Goal: Information Seeking & Learning: Learn about a topic

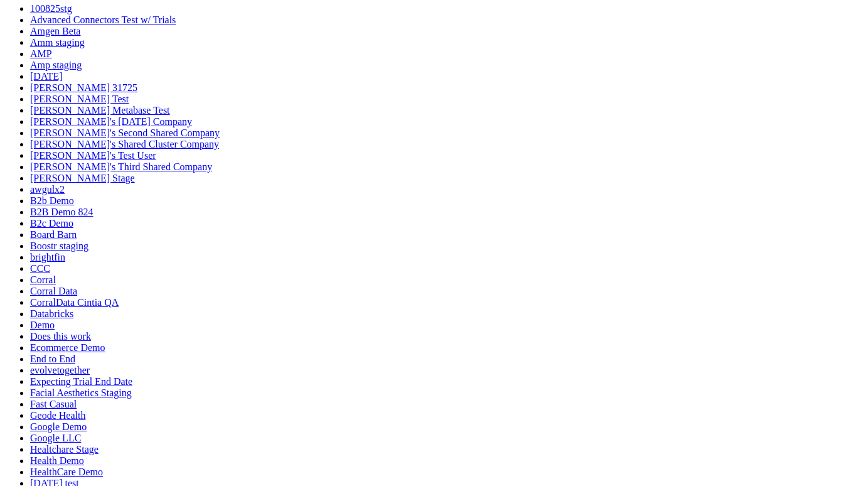
scroll to position [179, 0]
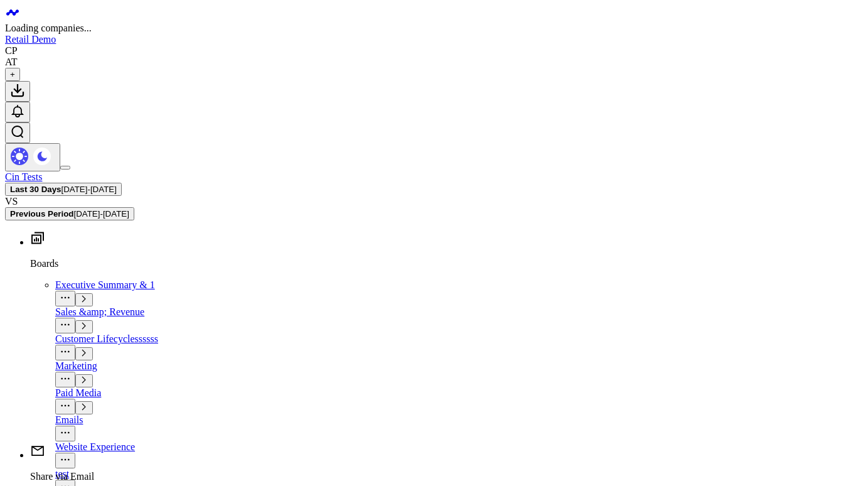
scroll to position [179, 0]
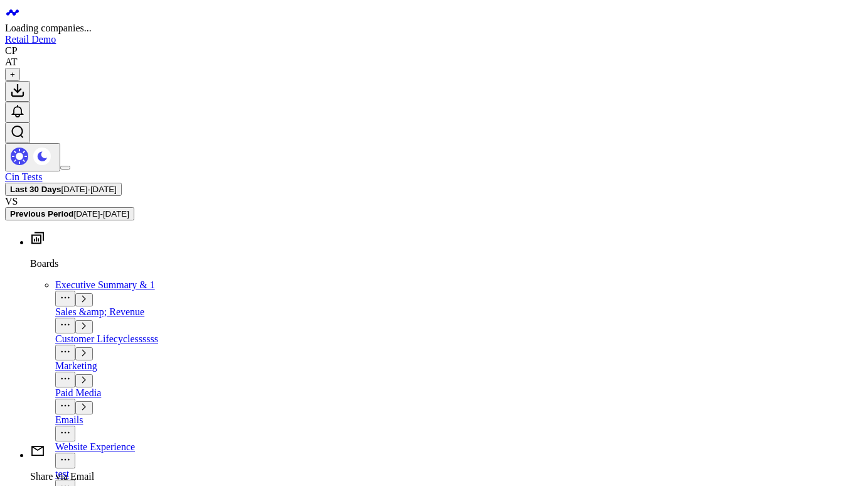
scroll to position [179, 0]
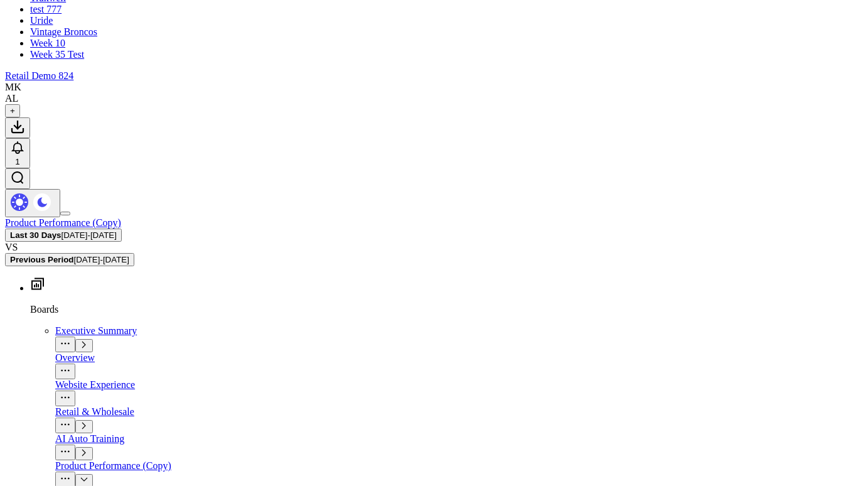
scroll to position [1664, 0]
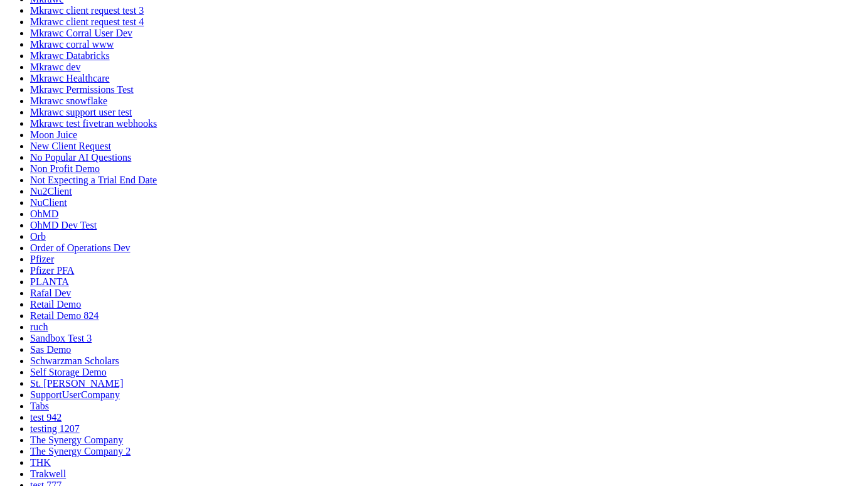
scroll to position [984, 0]
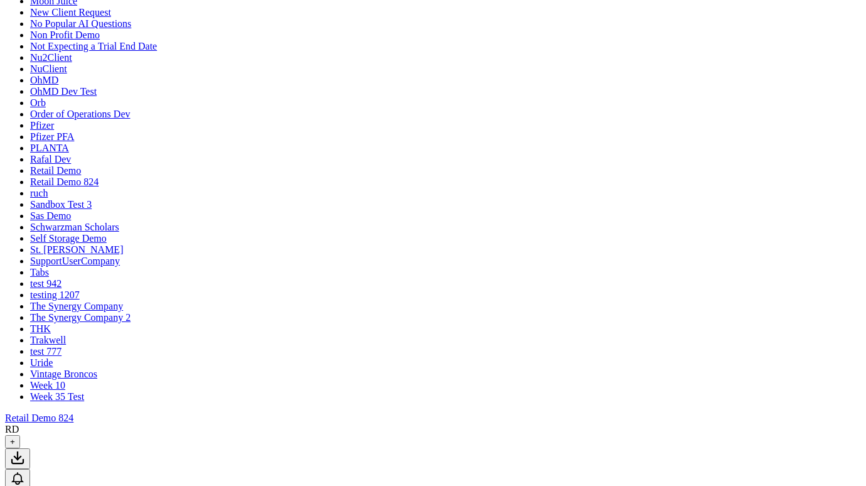
scroll to position [840, 0]
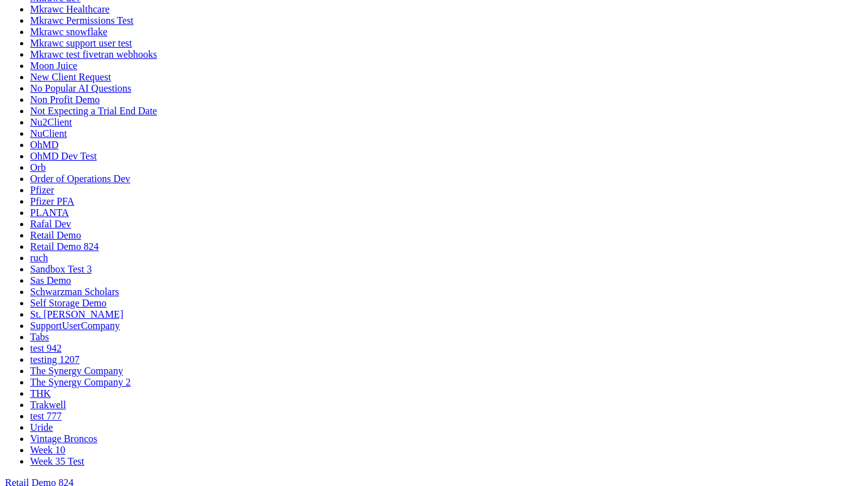
click at [849, 477] on div "Retail Demo 824" at bounding box center [433, 482] width 856 height 11
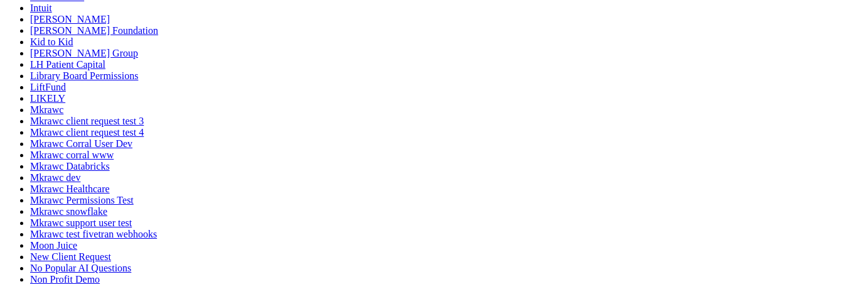
scroll to position [24, 0]
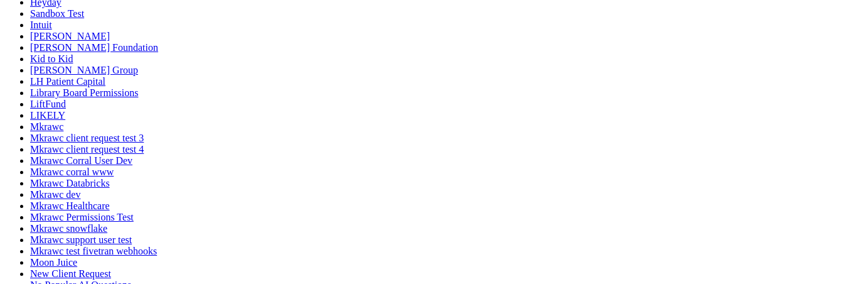
scroll to position [635, 0]
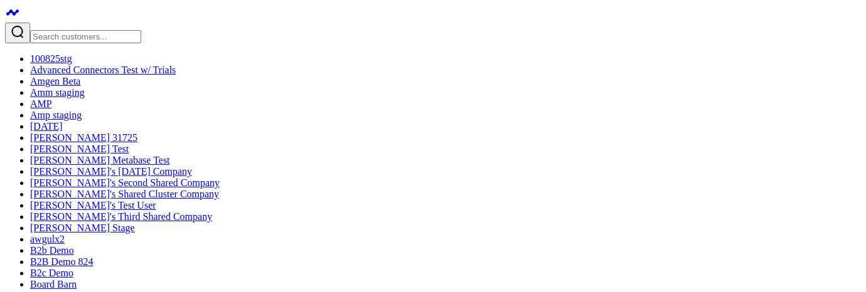
click icon
click button "Line Chart"
click icon
click button "Heat Map"
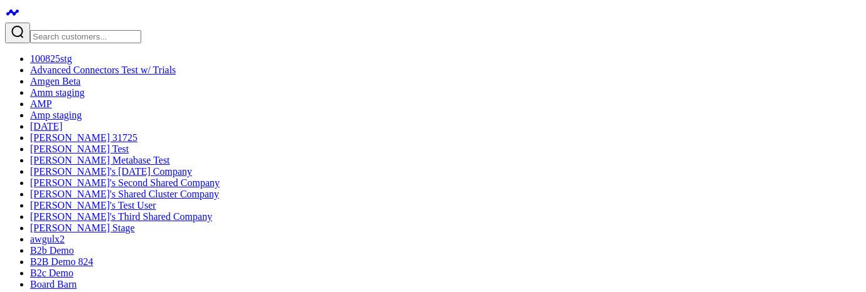
click div "Pageviews 341.33K ↑ 10.21% Previous: 309.73K [#c8c8fa fontSize:9px][/] [#fff fo…"
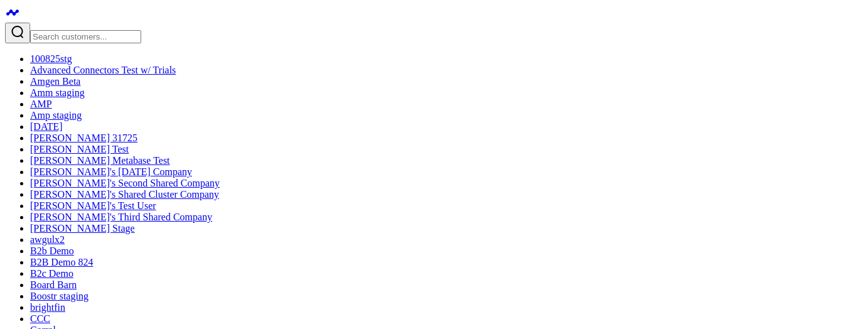
click icon
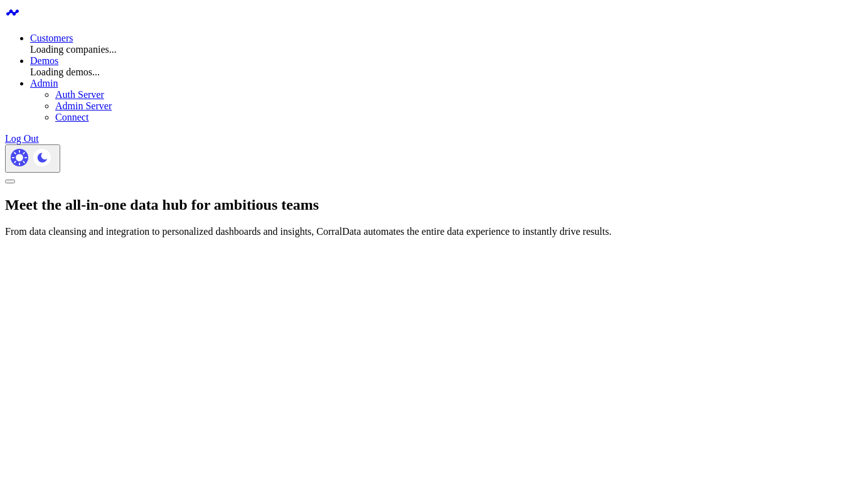
click at [73, 33] on link "Customers" at bounding box center [51, 38] width 43 height 11
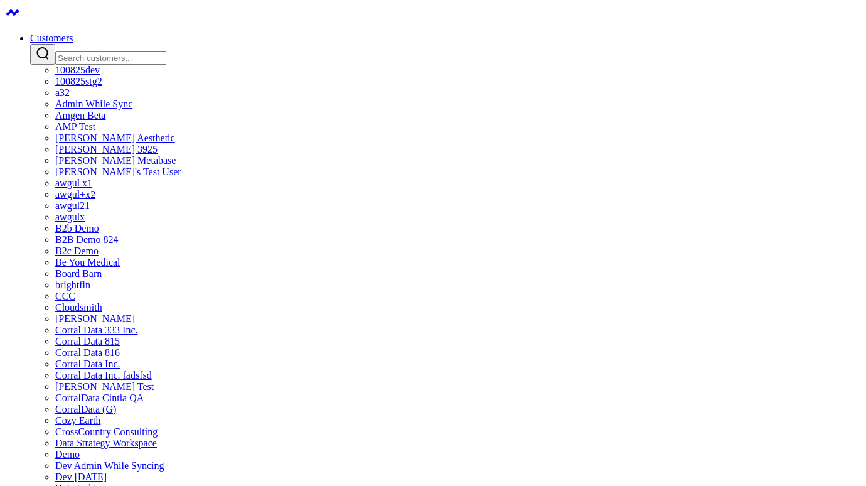
click at [166, 51] on input "Search customers input" at bounding box center [110, 57] width 111 height 13
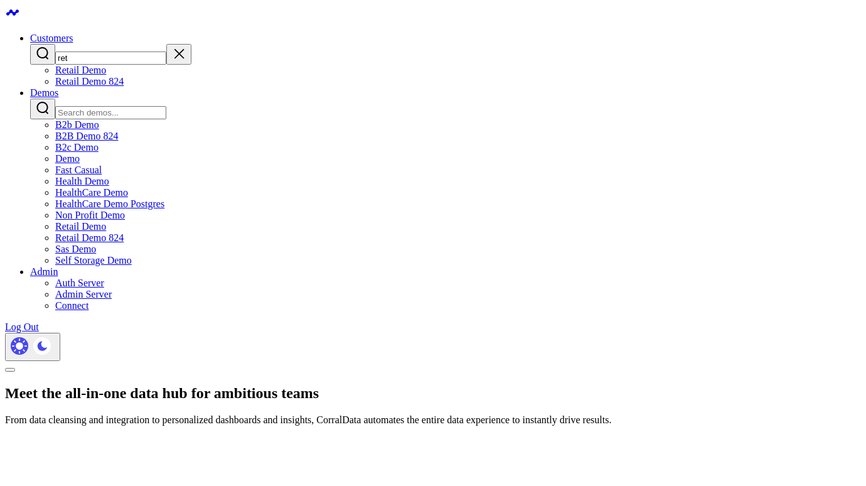
type input "ret"
click at [124, 87] on link "Retail Demo 824" at bounding box center [89, 81] width 68 height 11
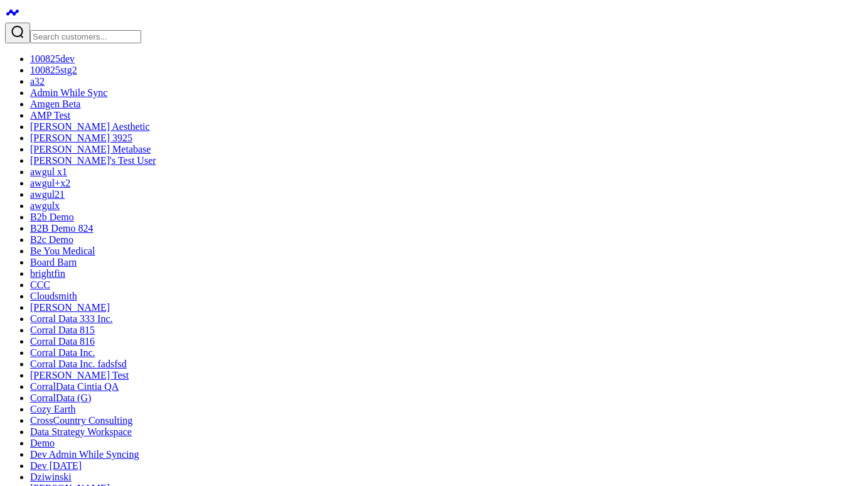
scroll to position [1736, 0]
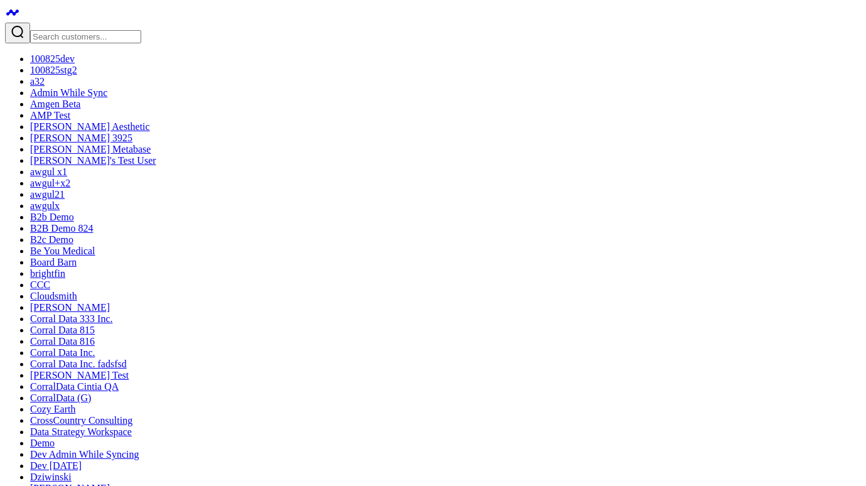
click at [70, 120] on link "AMP Test" at bounding box center [50, 115] width 40 height 11
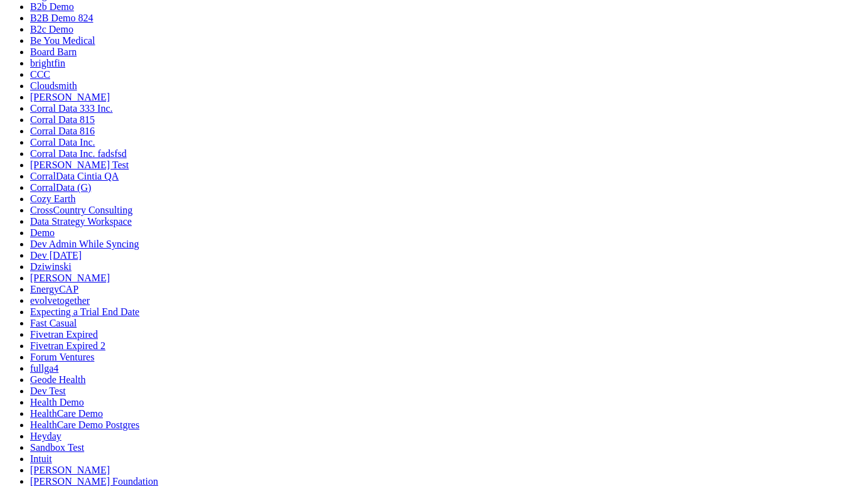
scroll to position [220, 0]
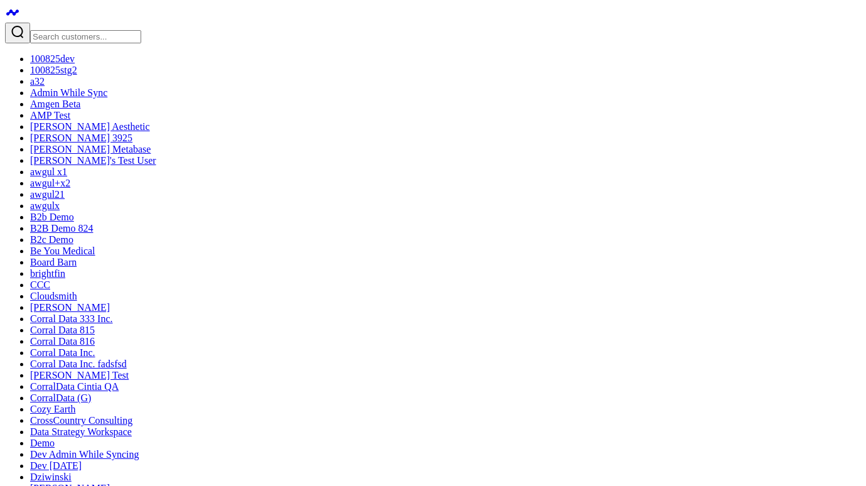
click at [93, 23] on div at bounding box center [433, 33] width 856 height 21
click at [89, 30] on input "Search customers input" at bounding box center [85, 36] width 111 height 13
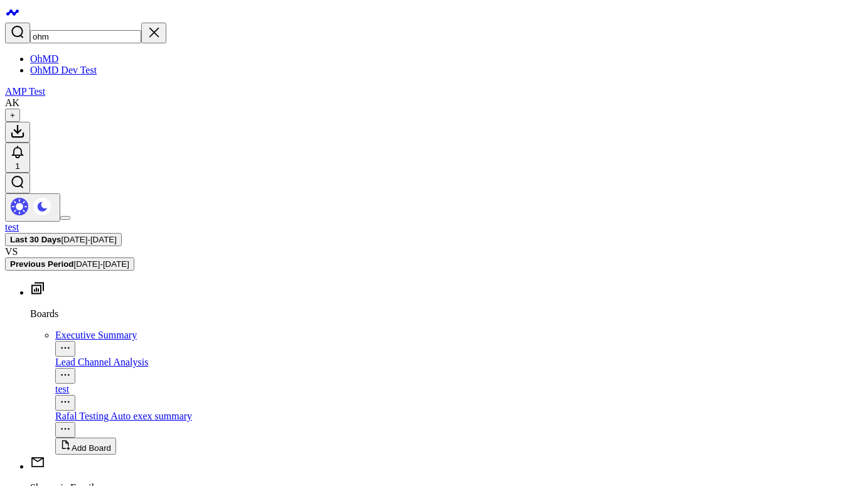
type input "ohm"
click at [58, 53] on link "OhMD" at bounding box center [44, 58] width 28 height 11
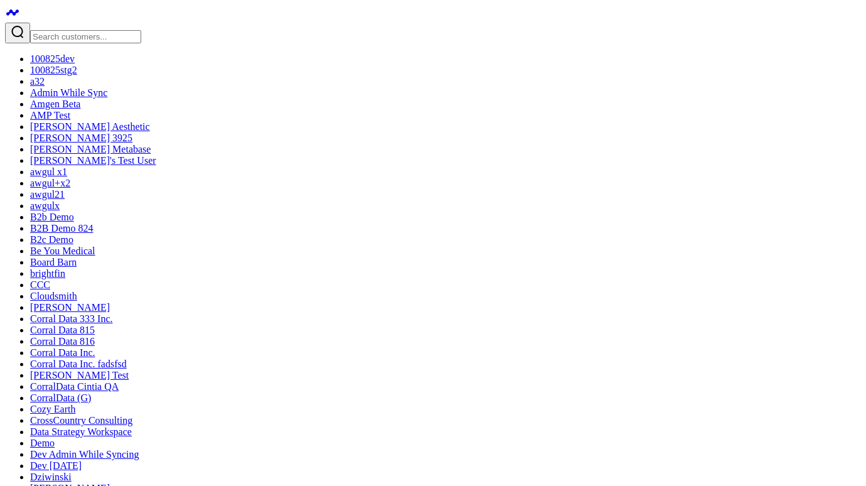
scroll to position [202, 0]
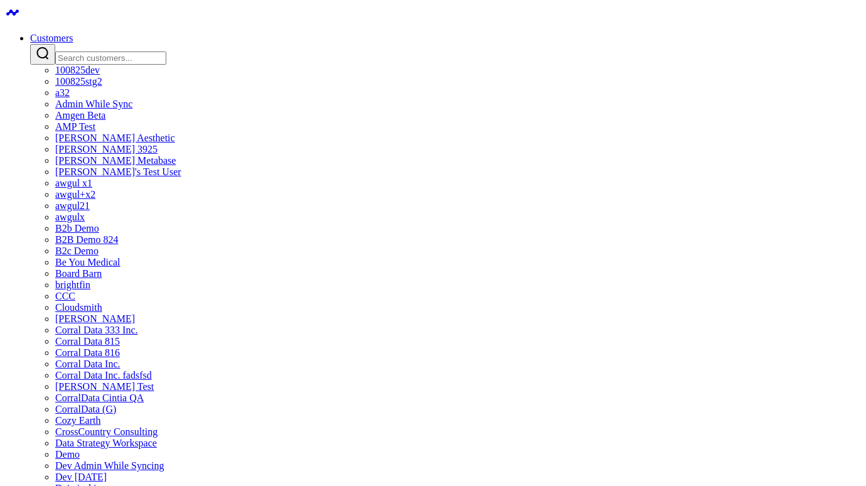
click at [166, 51] on input "Search customers input" at bounding box center [110, 57] width 111 height 13
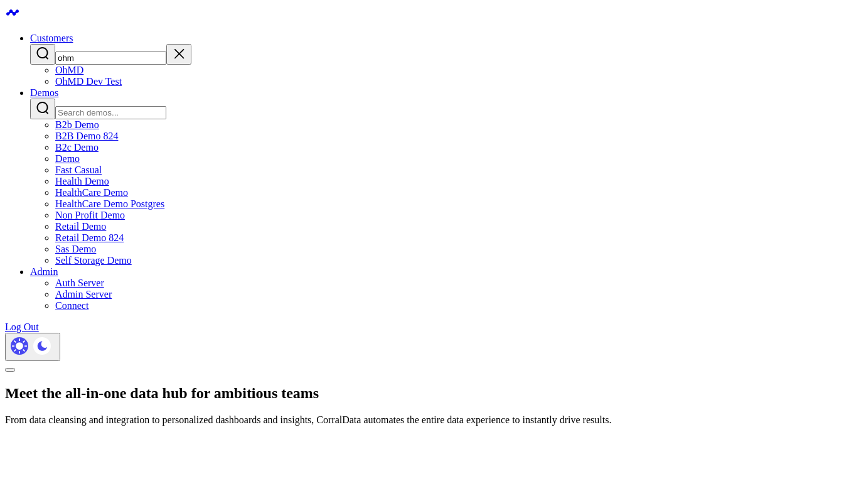
type input "ohm"
click at [83, 71] on link "OhMD" at bounding box center [69, 70] width 28 height 11
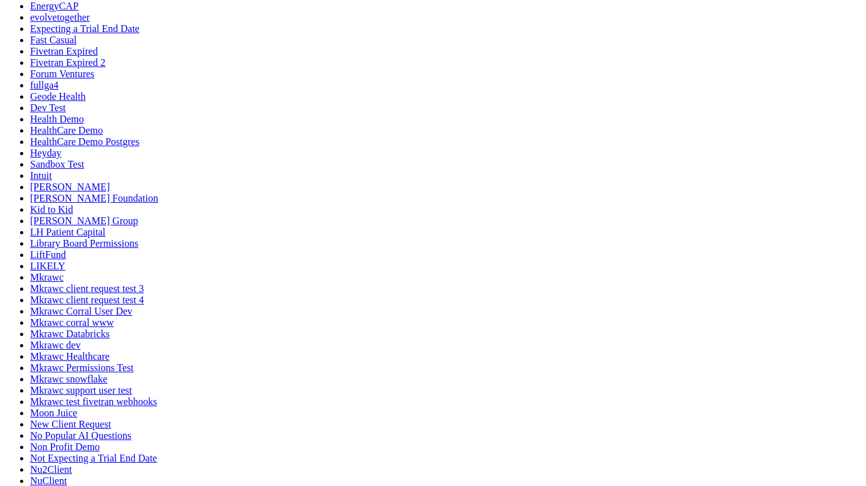
scroll to position [226, 0]
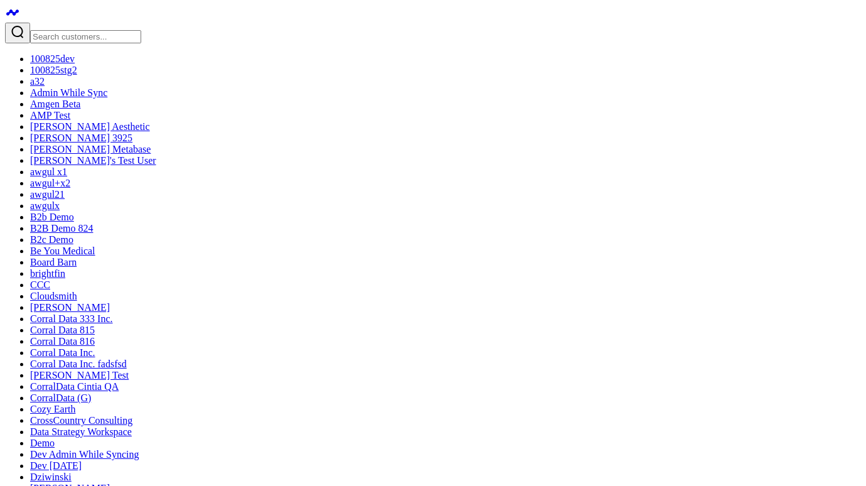
click icon
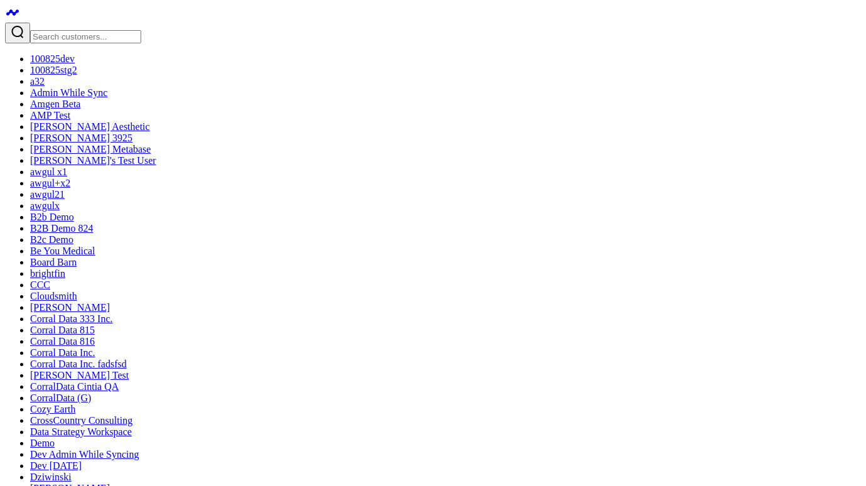
click button "Table"
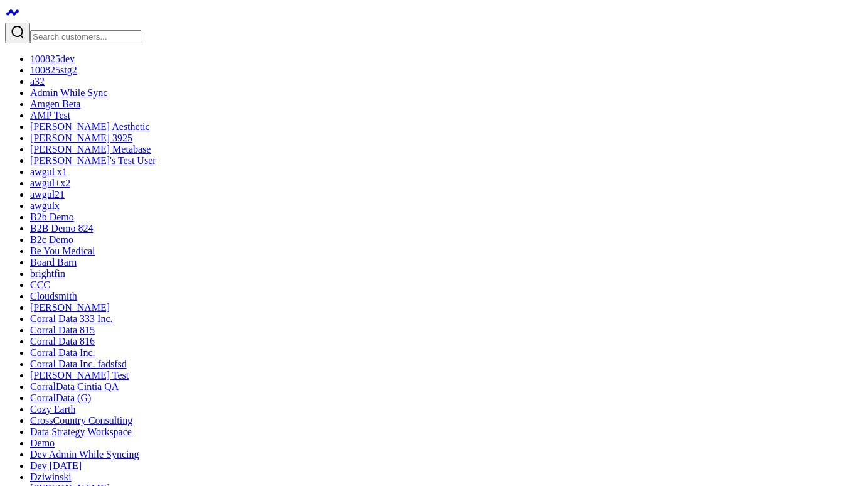
click at [16, 15] on icon at bounding box center [12, 12] width 6 height 6
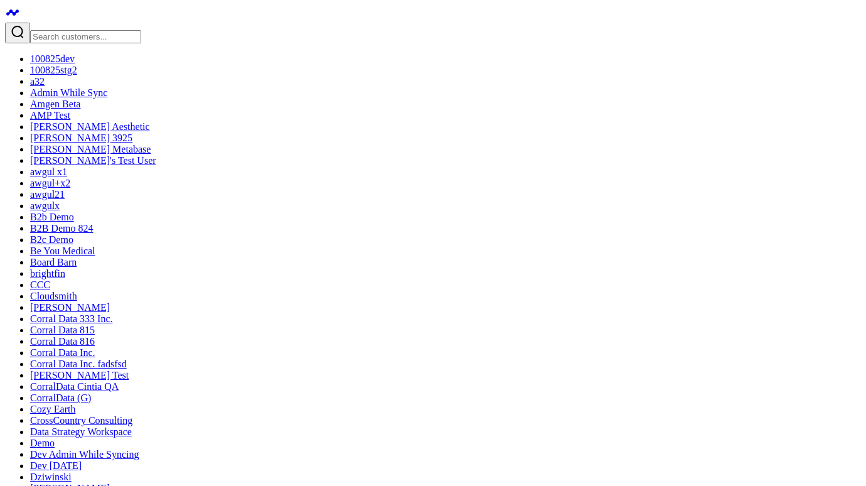
click at [95, 30] on input "Search customers input" at bounding box center [85, 36] width 111 height 13
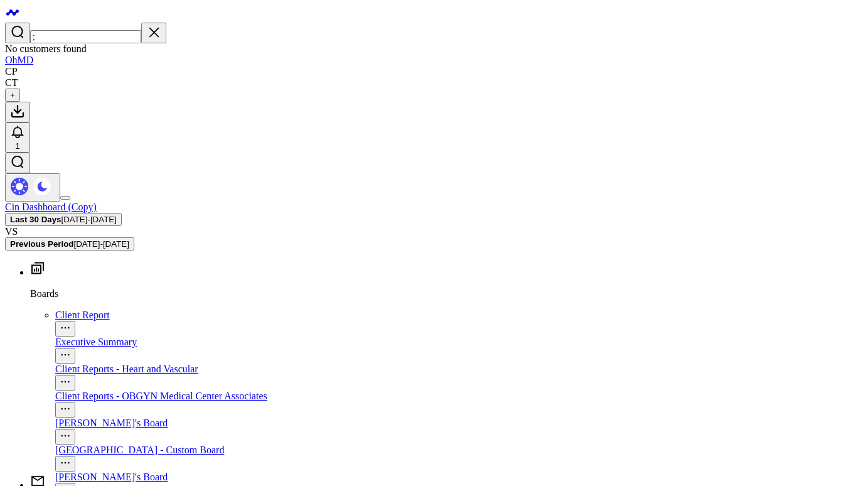
click at [75, 30] on input ";" at bounding box center [85, 36] width 111 height 13
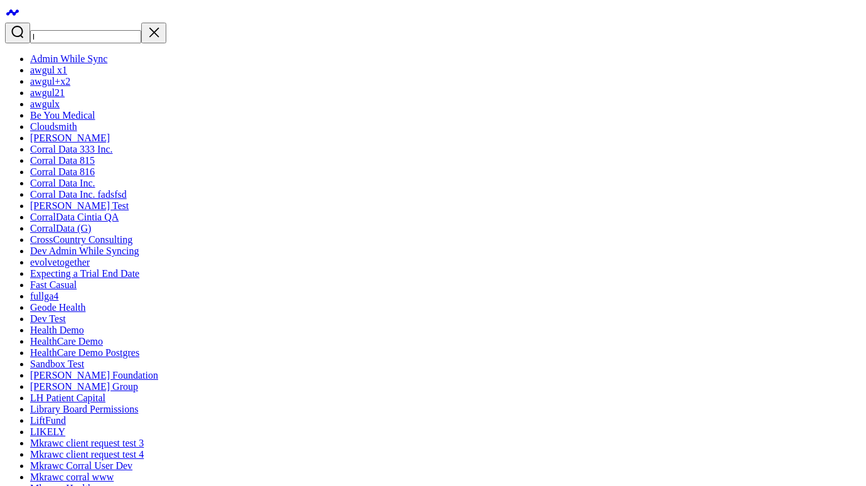
click at [78, 30] on input "l" at bounding box center [85, 36] width 111 height 13
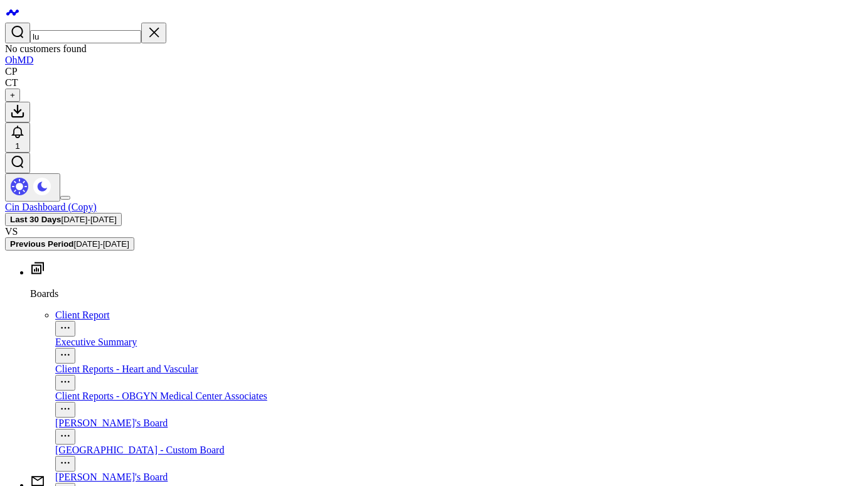
click at [82, 30] on input "lu" at bounding box center [85, 36] width 111 height 13
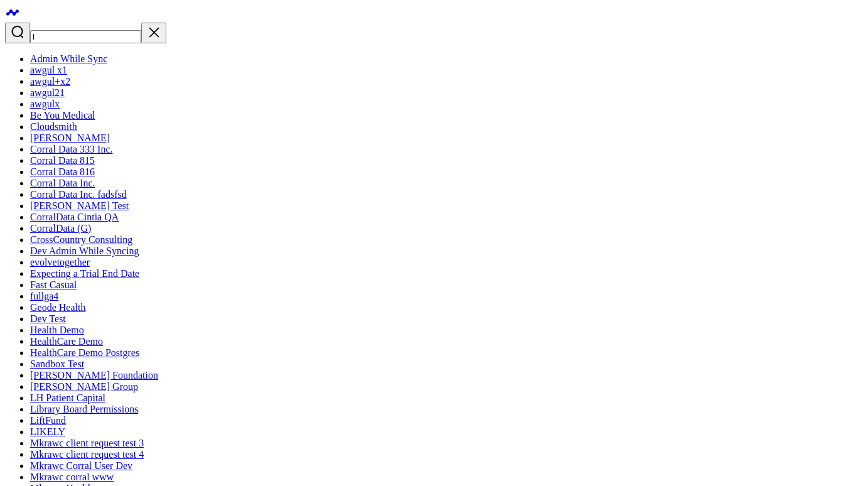
click at [85, 30] on input "l" at bounding box center [85, 36] width 111 height 13
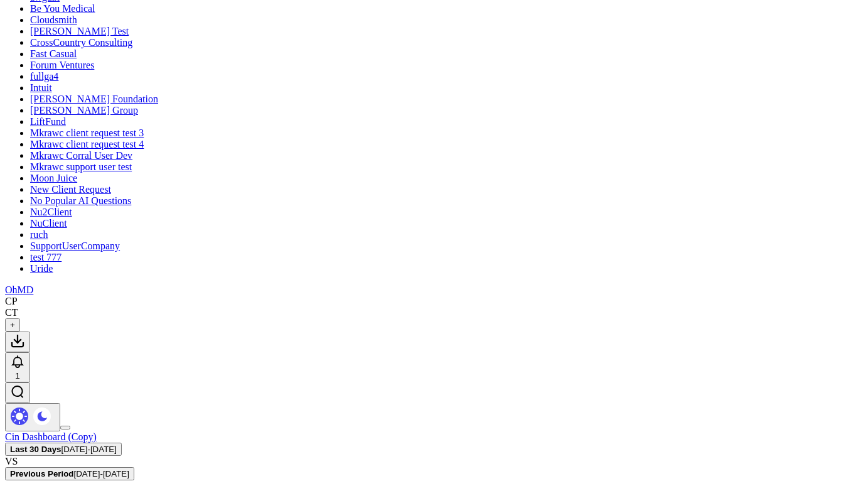
scroll to position [291, 0]
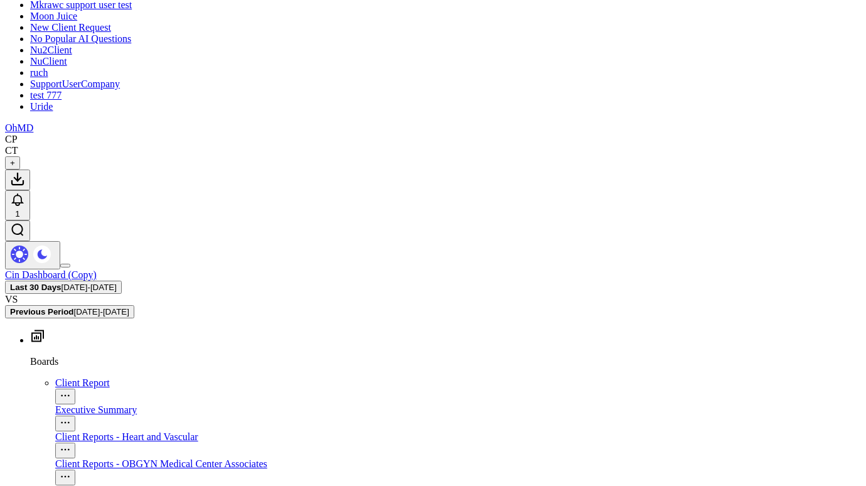
type input "u"
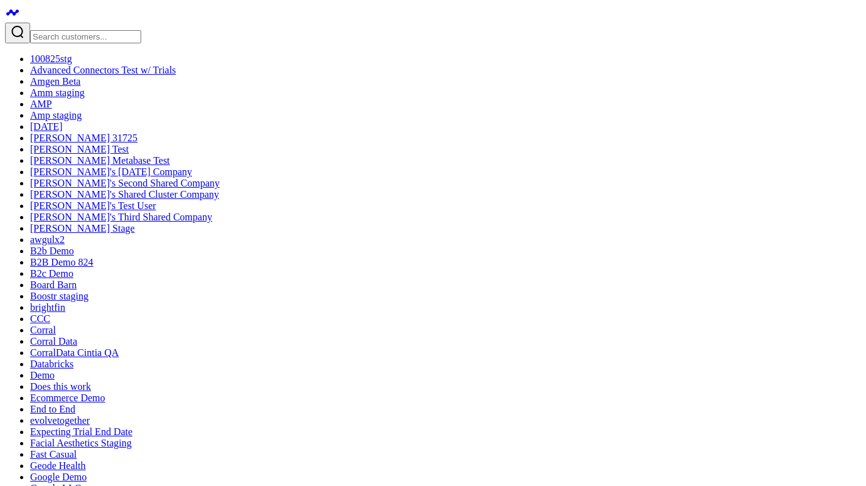
scroll to position [51, 0]
